Goal: Task Accomplishment & Management: Manage account settings

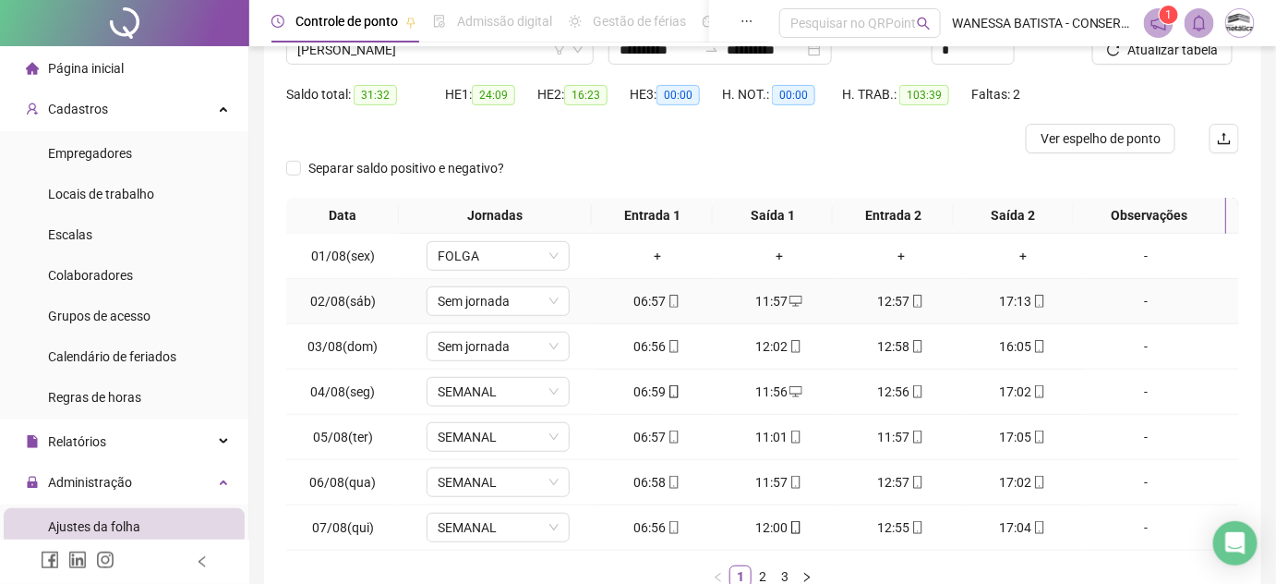
scroll to position [281, 0]
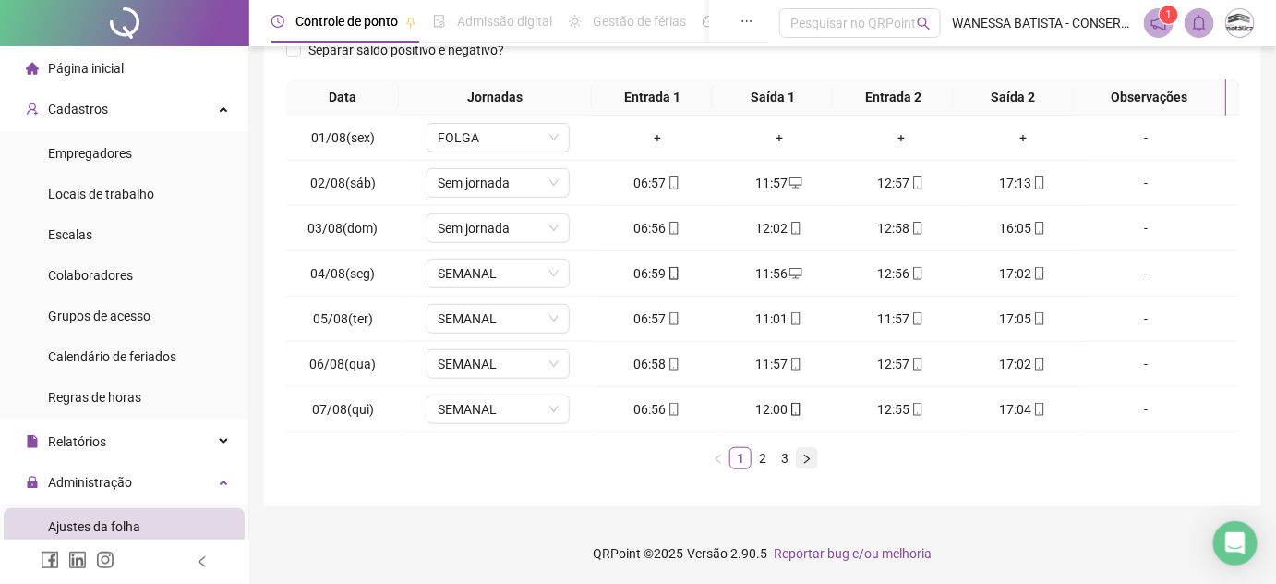
click at [802, 453] on icon "right" at bounding box center [807, 458] width 11 height 11
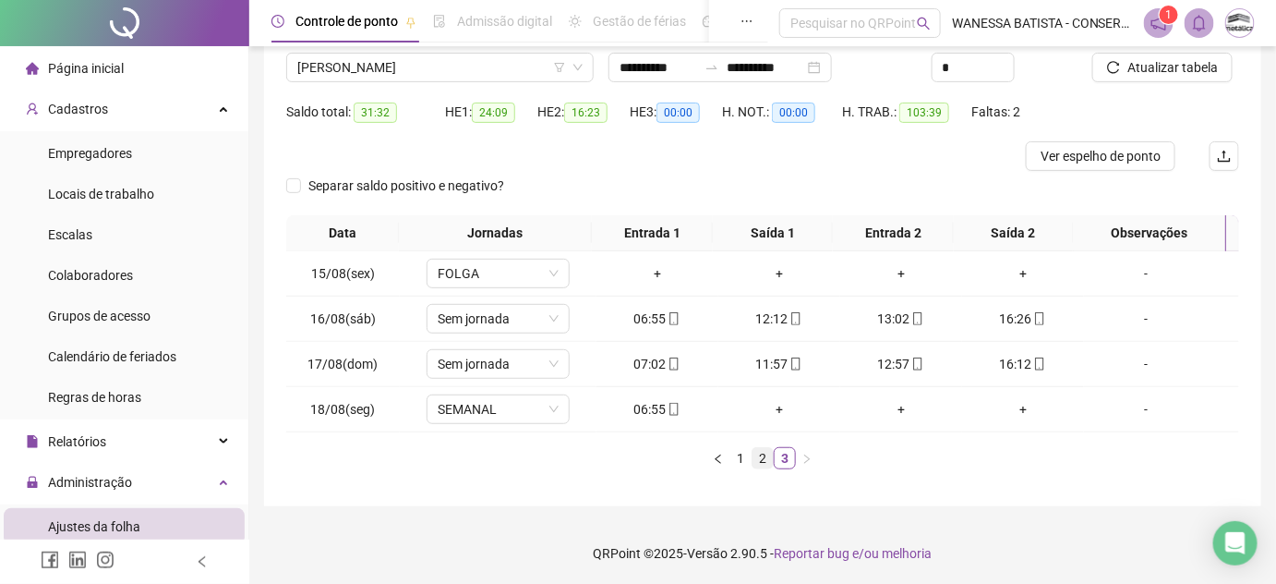
click at [765, 463] on link "2" at bounding box center [763, 458] width 20 height 20
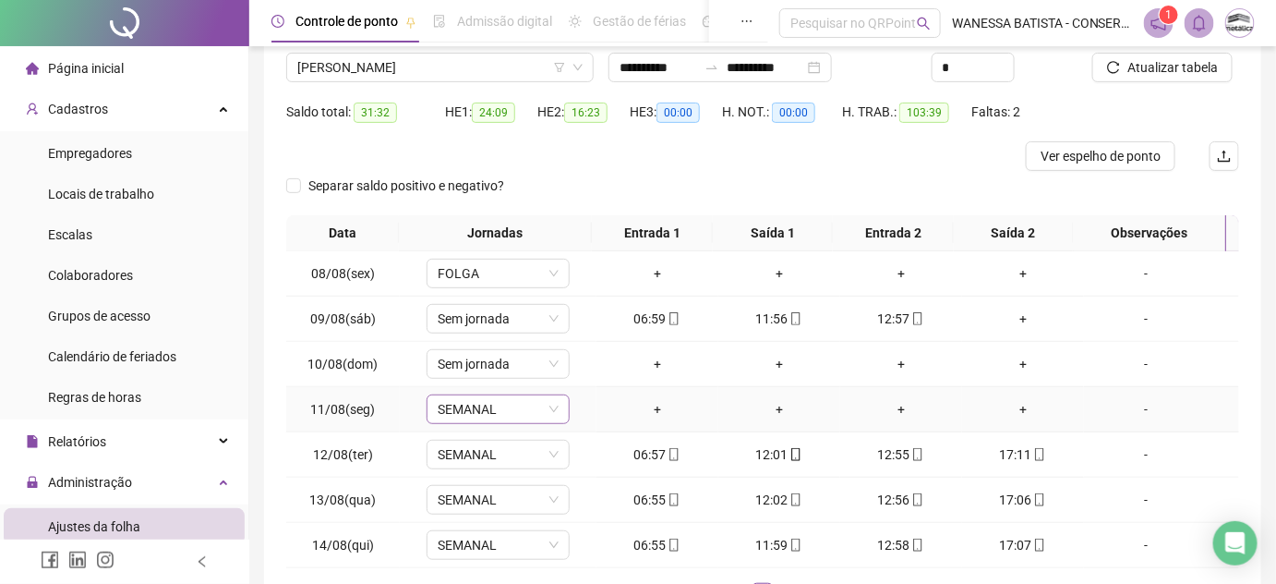
click at [497, 401] on span "SEMANAL" at bounding box center [498, 409] width 121 height 28
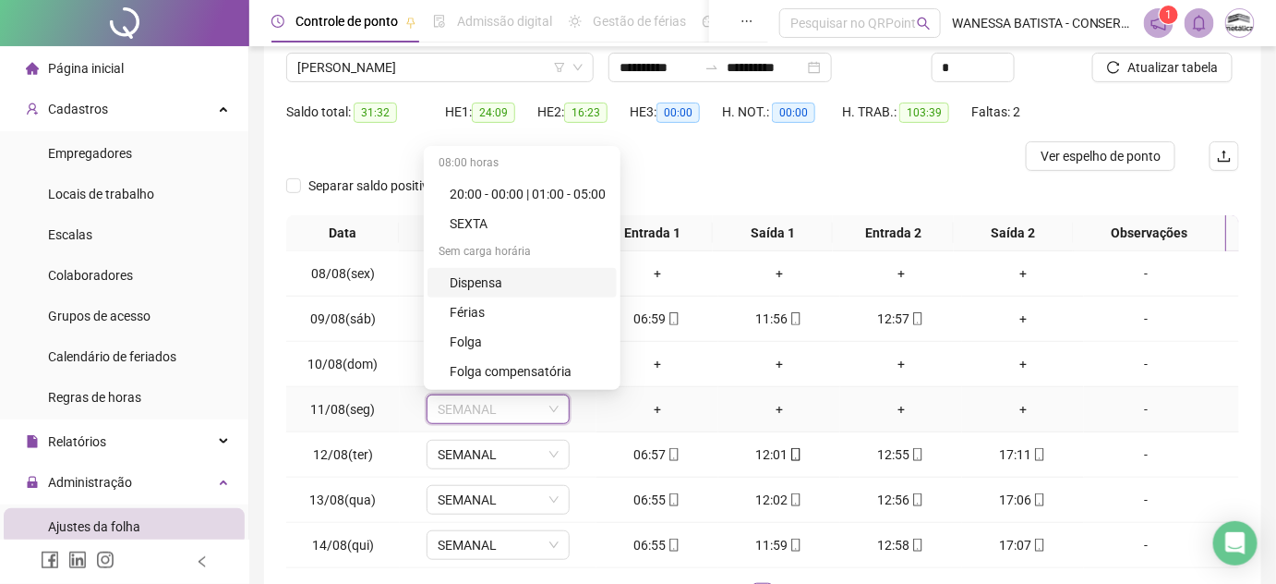
click at [489, 283] on div "Dispensa" at bounding box center [528, 282] width 156 height 20
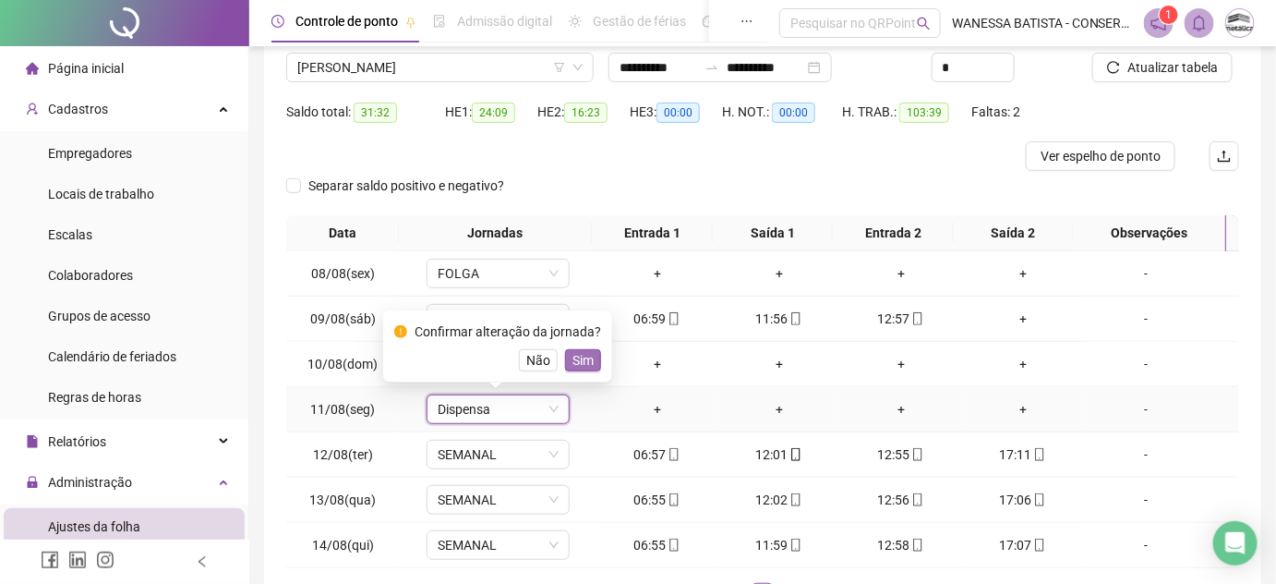
click at [586, 355] on span "Sim" at bounding box center [583, 360] width 21 height 20
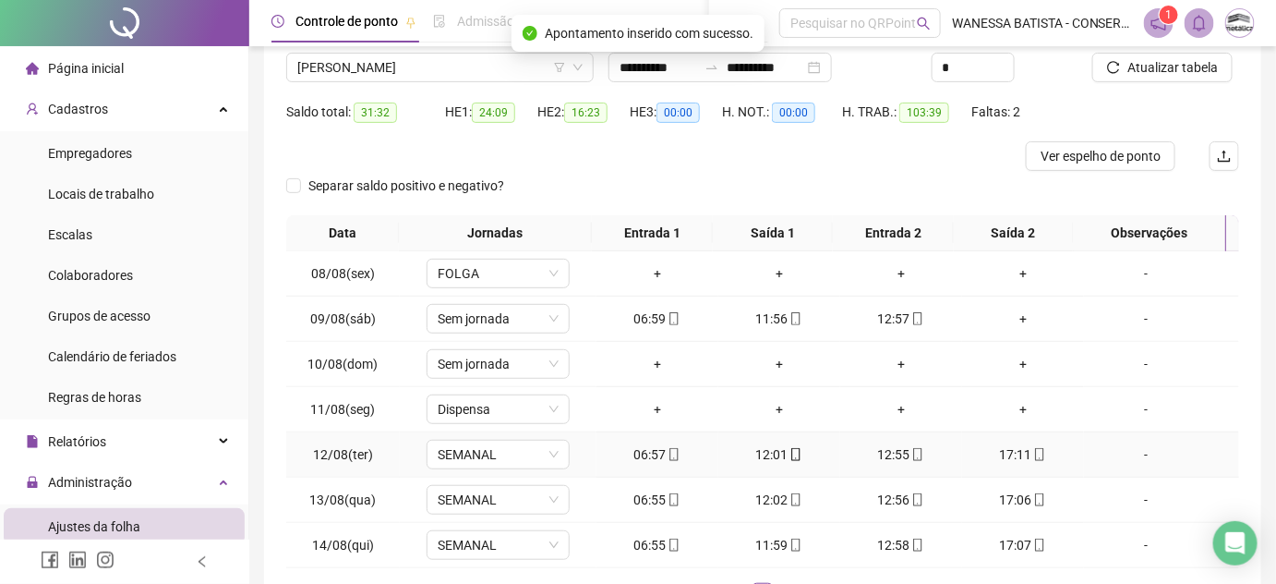
click at [642, 453] on div "06:57" at bounding box center [657, 454] width 107 height 20
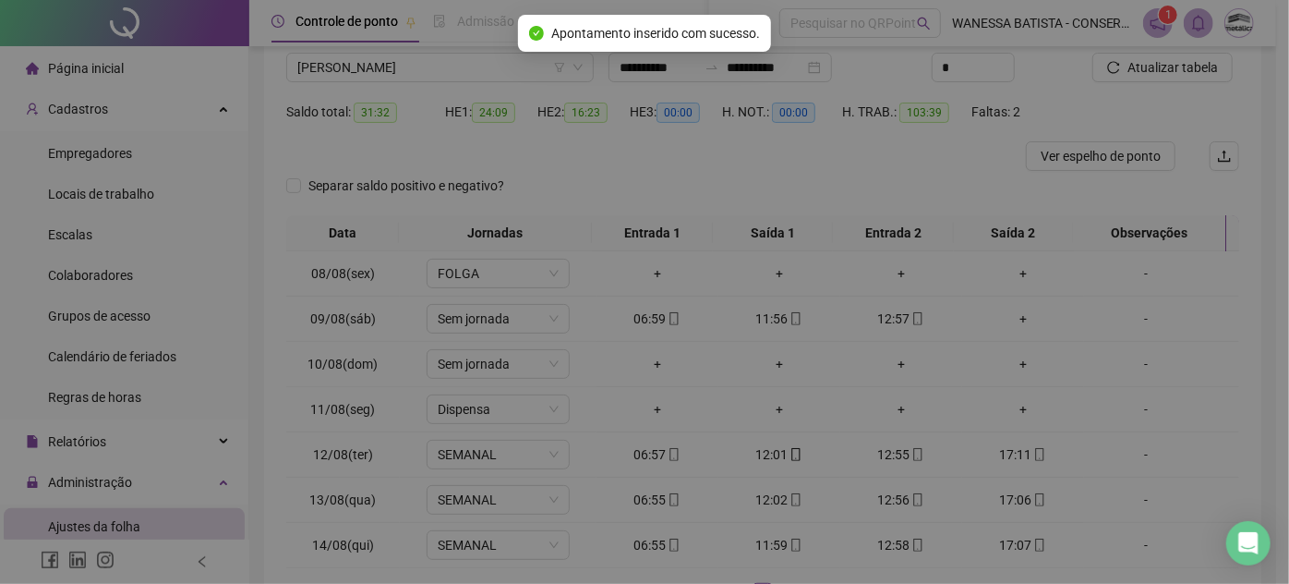
type input "**********"
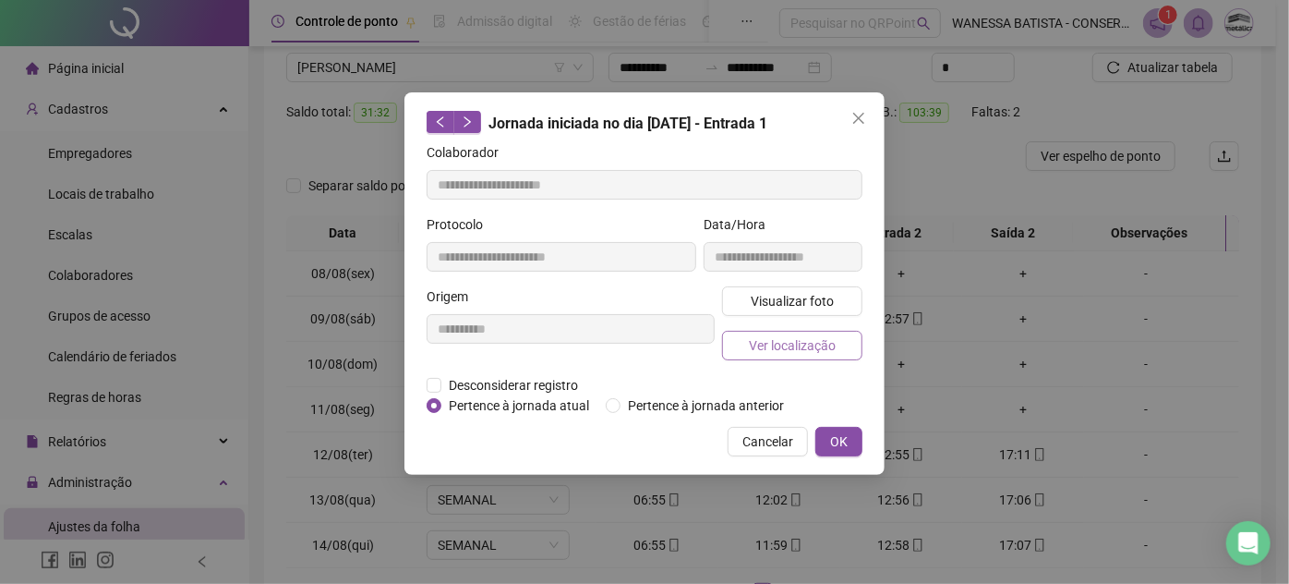
click at [807, 336] on span "Ver localização" at bounding box center [792, 345] width 87 height 20
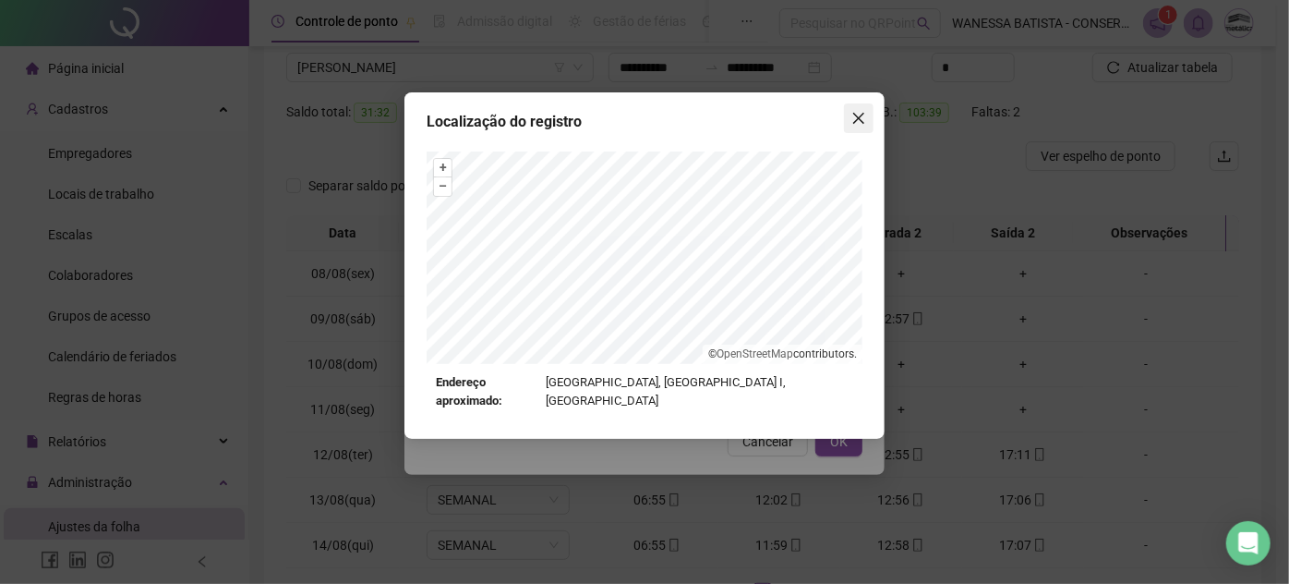
click at [863, 111] on icon "close" at bounding box center [858, 118] width 15 height 15
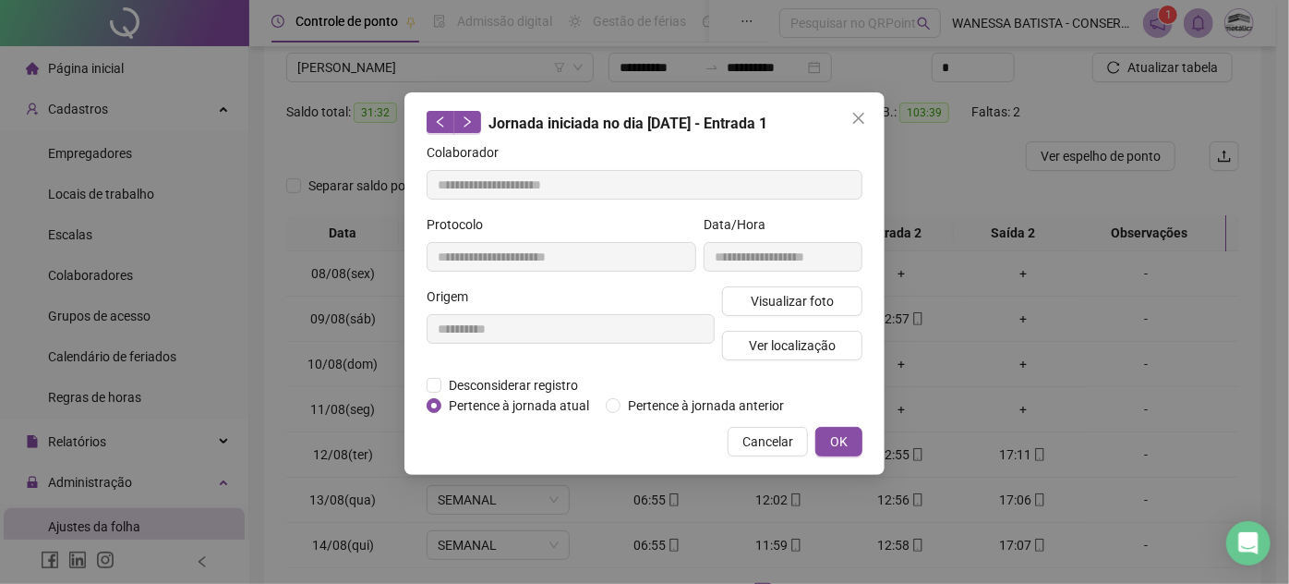
click at [835, 456] on div "**********" at bounding box center [645, 283] width 480 height 382
click at [834, 443] on span "OK" at bounding box center [839, 441] width 18 height 20
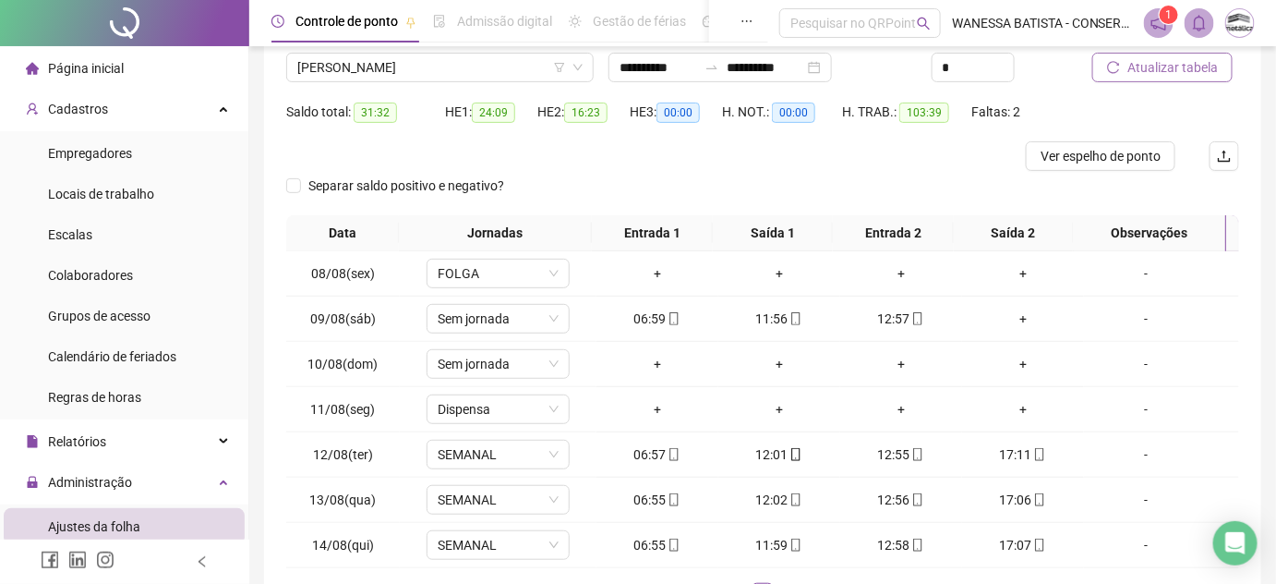
click at [1192, 58] on span "Atualizar tabela" at bounding box center [1173, 67] width 91 height 20
